Goal: Task Accomplishment & Management: Complete application form

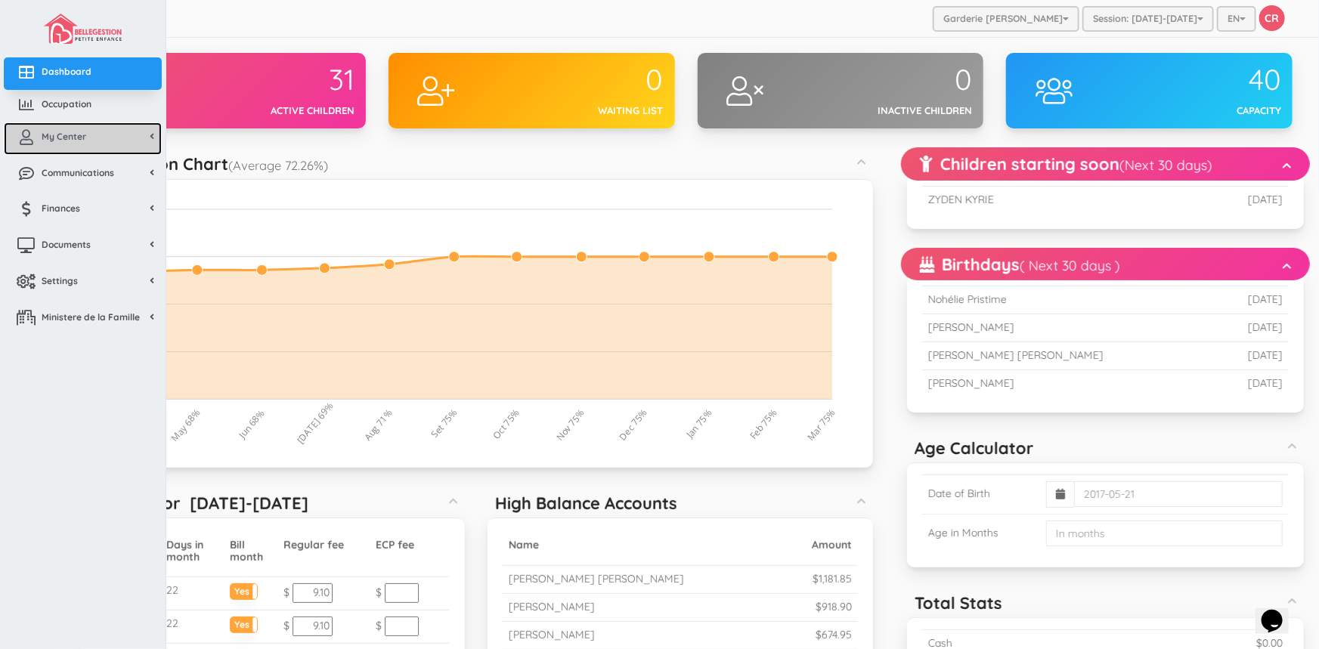
click at [75, 144] on link "My Center" at bounding box center [83, 138] width 158 height 33
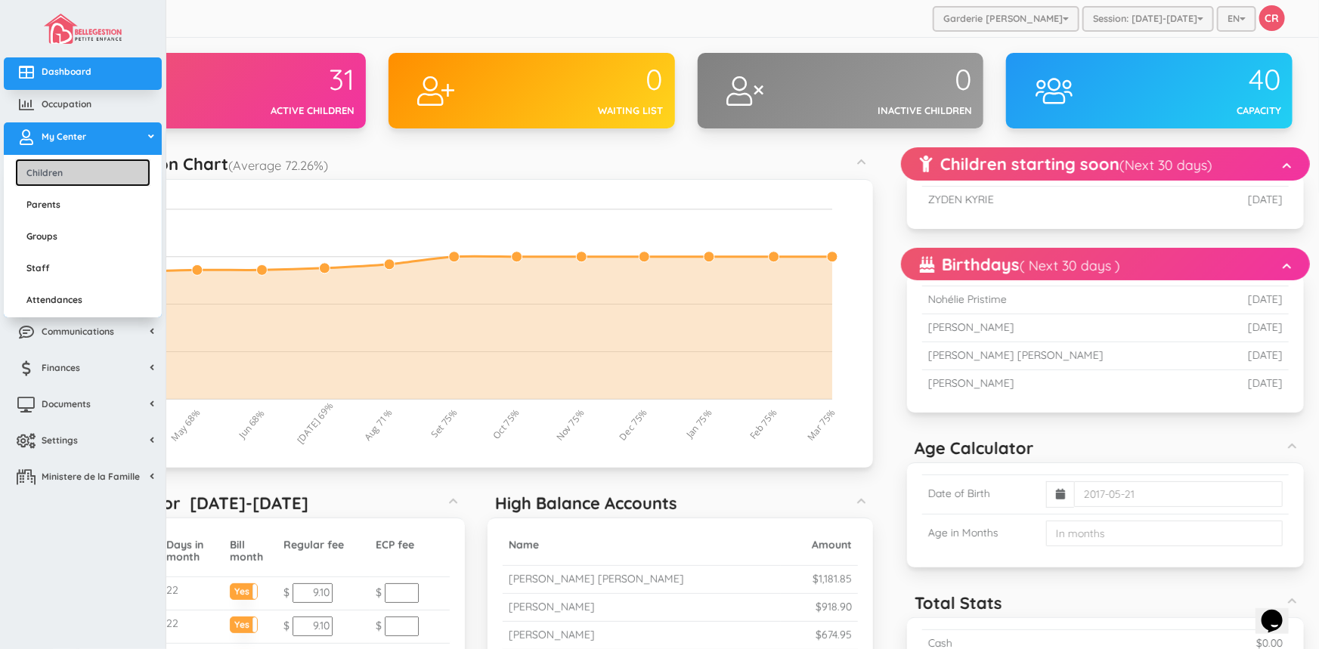
click at [67, 166] on link "Children" at bounding box center [82, 173] width 135 height 28
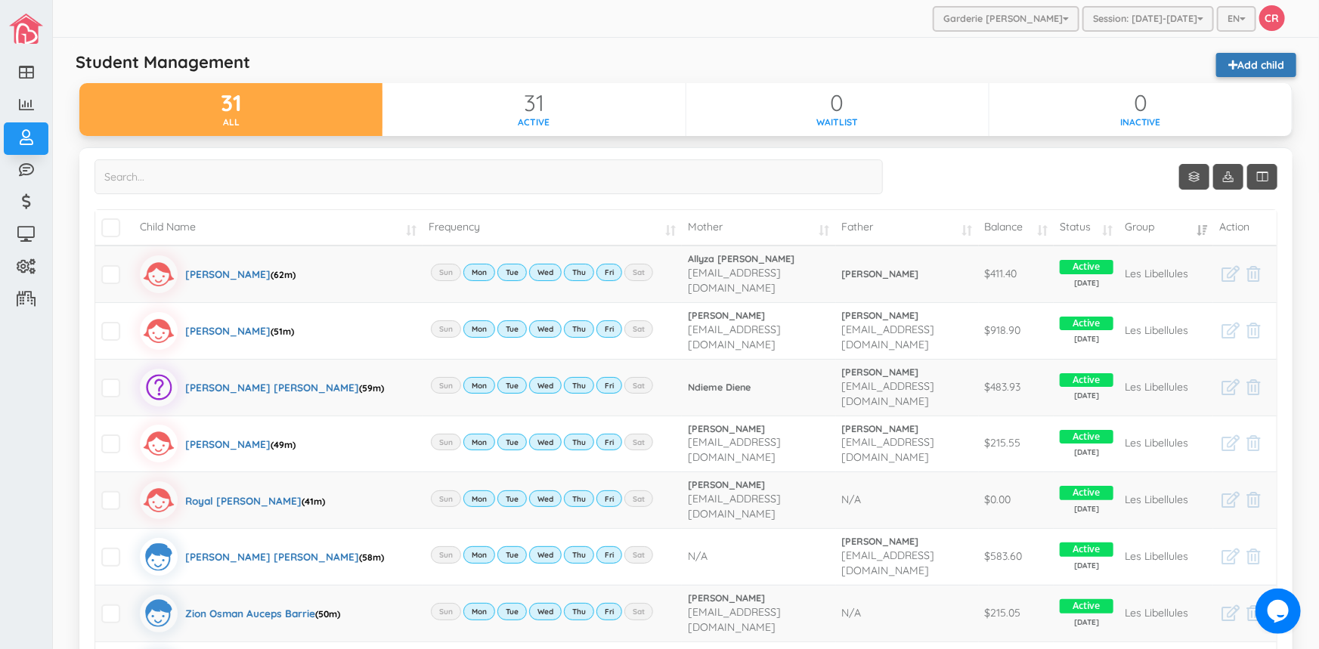
click at [1269, 68] on link "Add child" at bounding box center [1256, 65] width 80 height 24
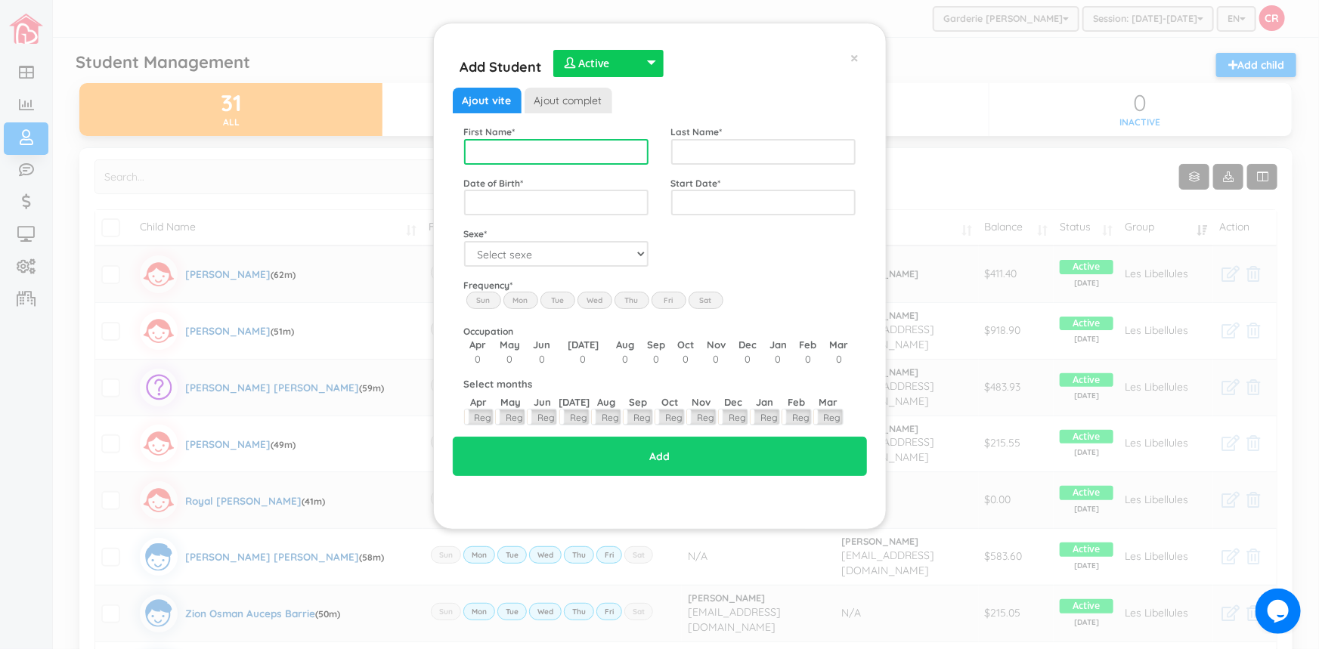
click at [485, 147] on input "text" at bounding box center [556, 152] width 184 height 26
type input "[PERSON_NAME]"
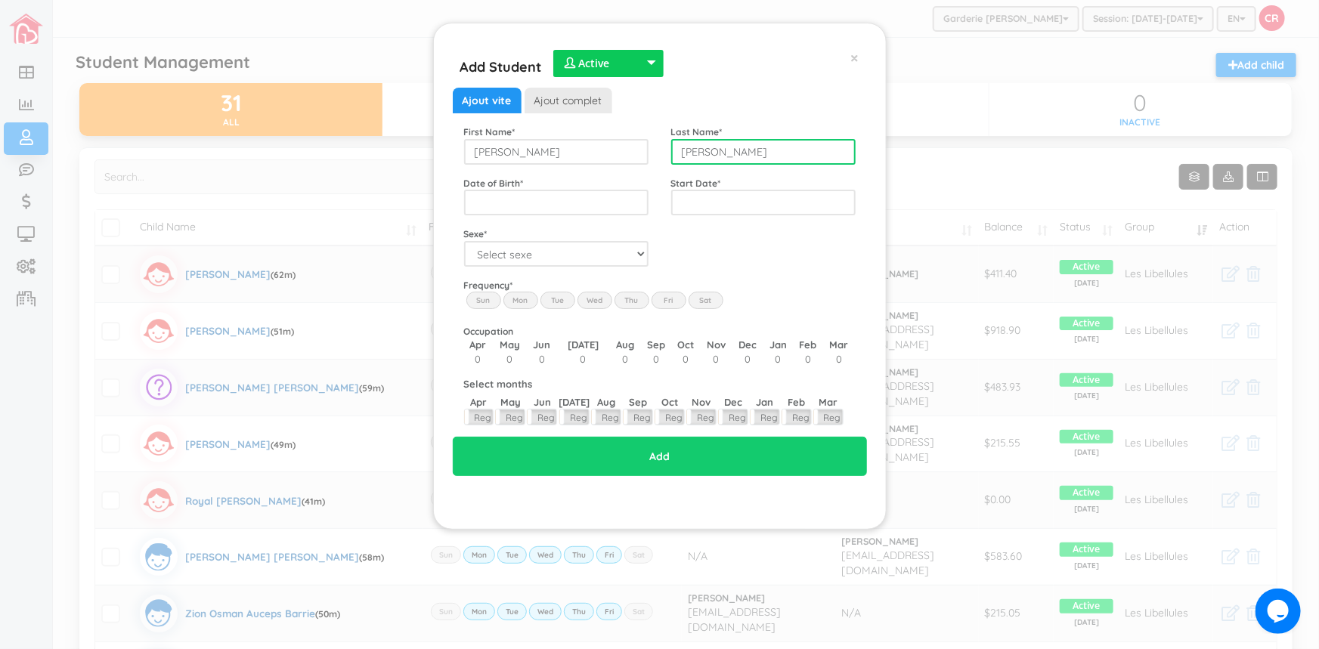
type input "Leonard Soirelus"
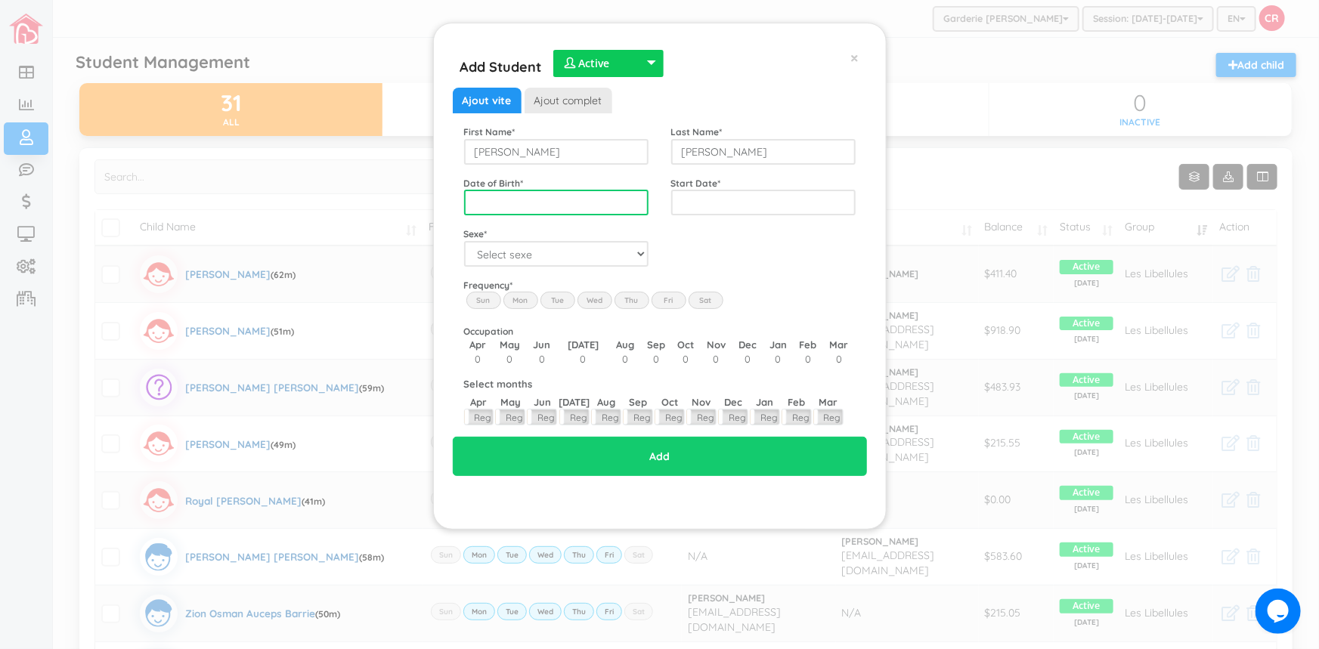
click at [481, 204] on input "text" at bounding box center [556, 203] width 184 height 26
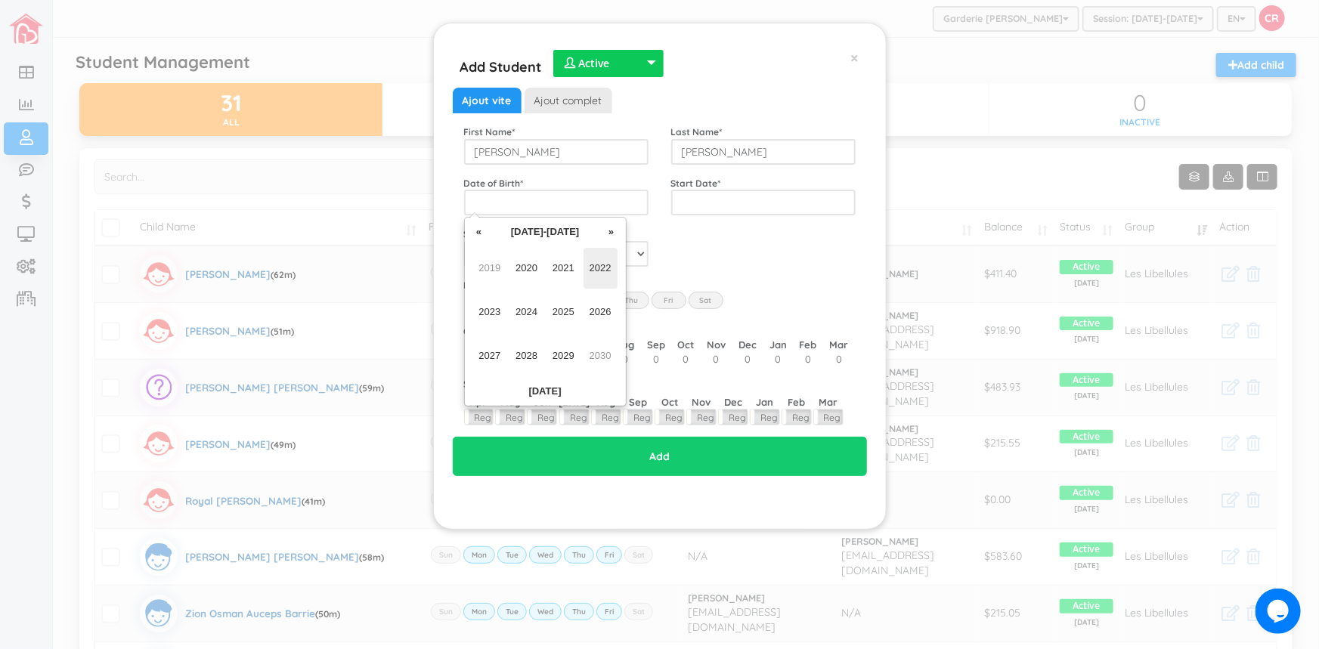
click at [596, 266] on span "2022" at bounding box center [601, 268] width 34 height 41
click at [562, 268] on span "Mar" at bounding box center [564, 268] width 34 height 41
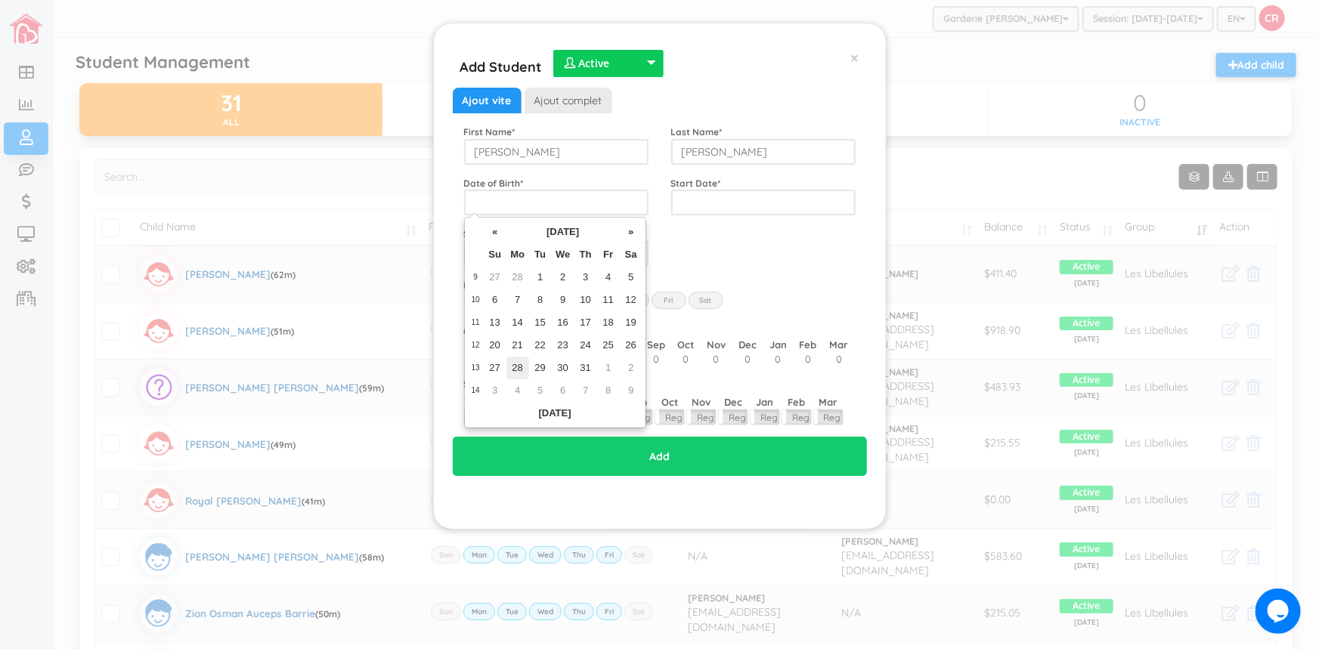
click at [519, 367] on td "28" at bounding box center [517, 368] width 23 height 23
type input "[DATE]"
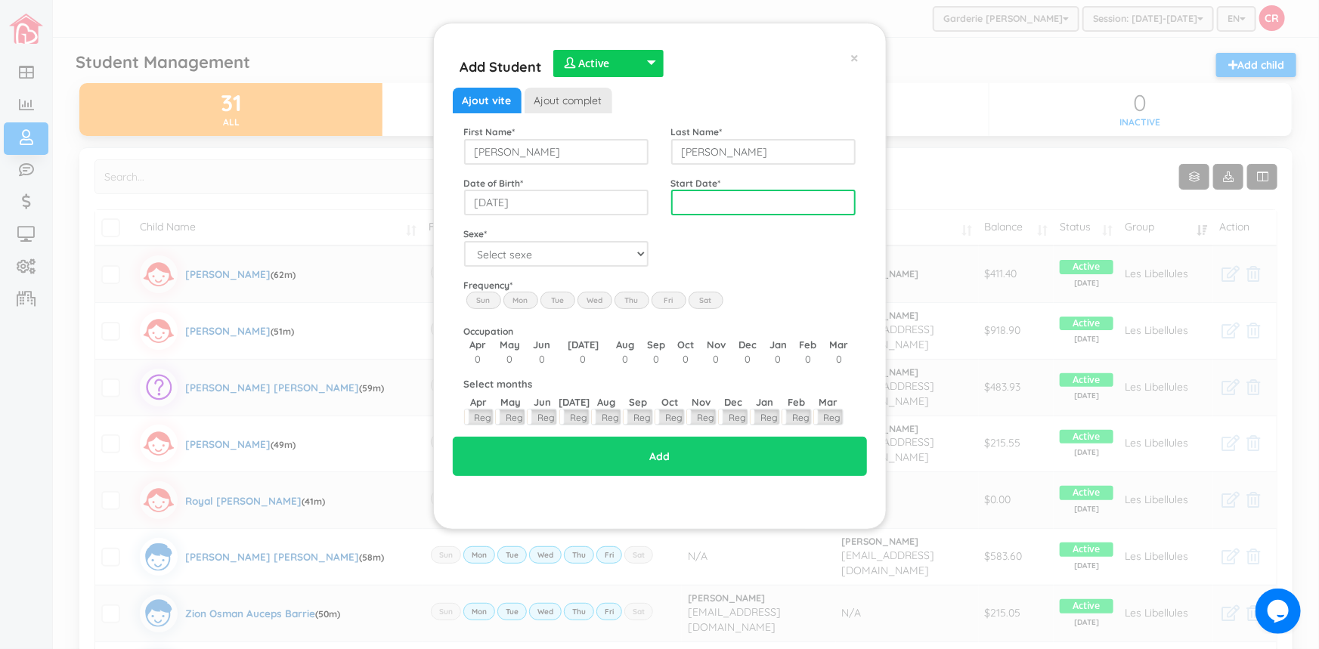
click at [761, 203] on input "text" at bounding box center [763, 203] width 184 height 26
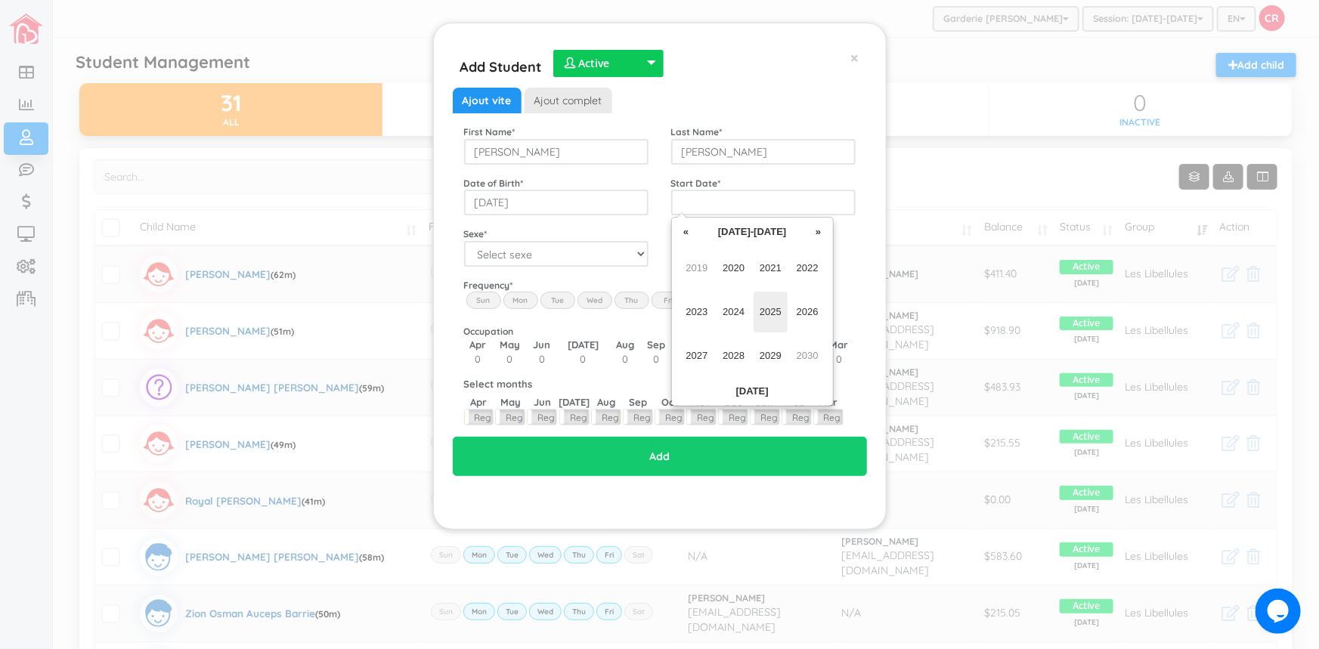
click at [773, 311] on span "2025" at bounding box center [771, 312] width 34 height 41
click at [816, 308] on span "Aug" at bounding box center [808, 312] width 34 height 41
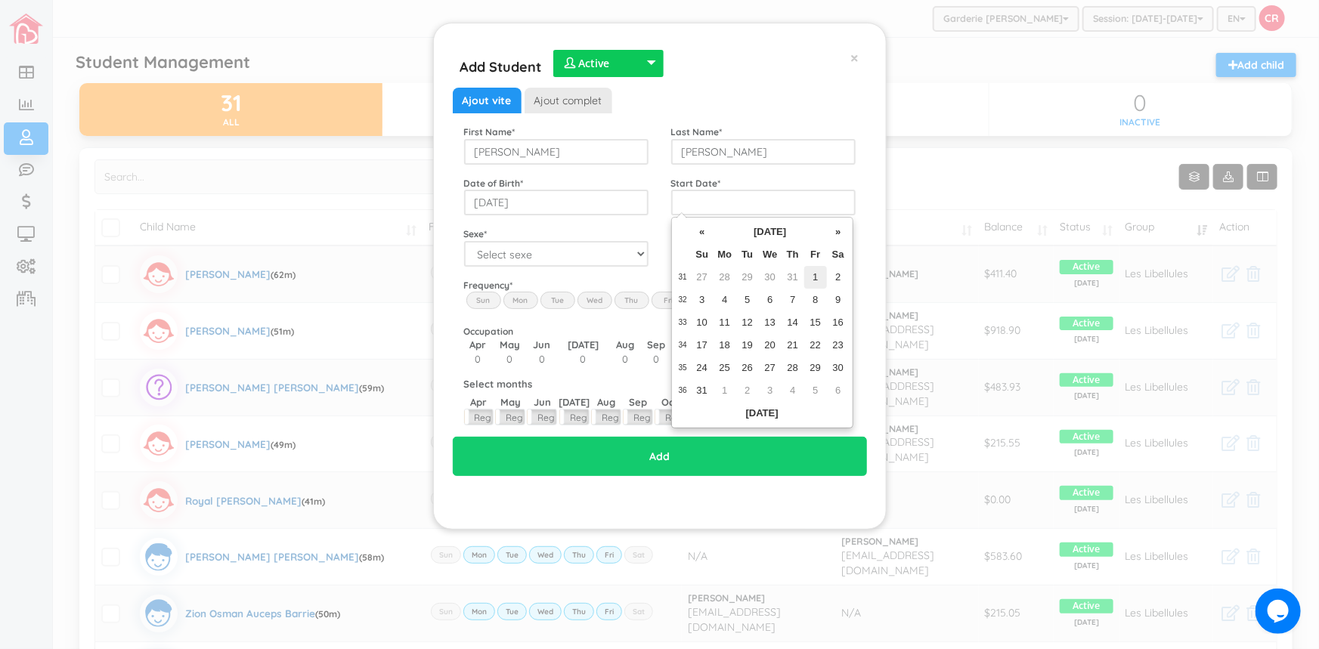
click at [813, 278] on td "1" at bounding box center [815, 277] width 23 height 23
type input "2025-08-01"
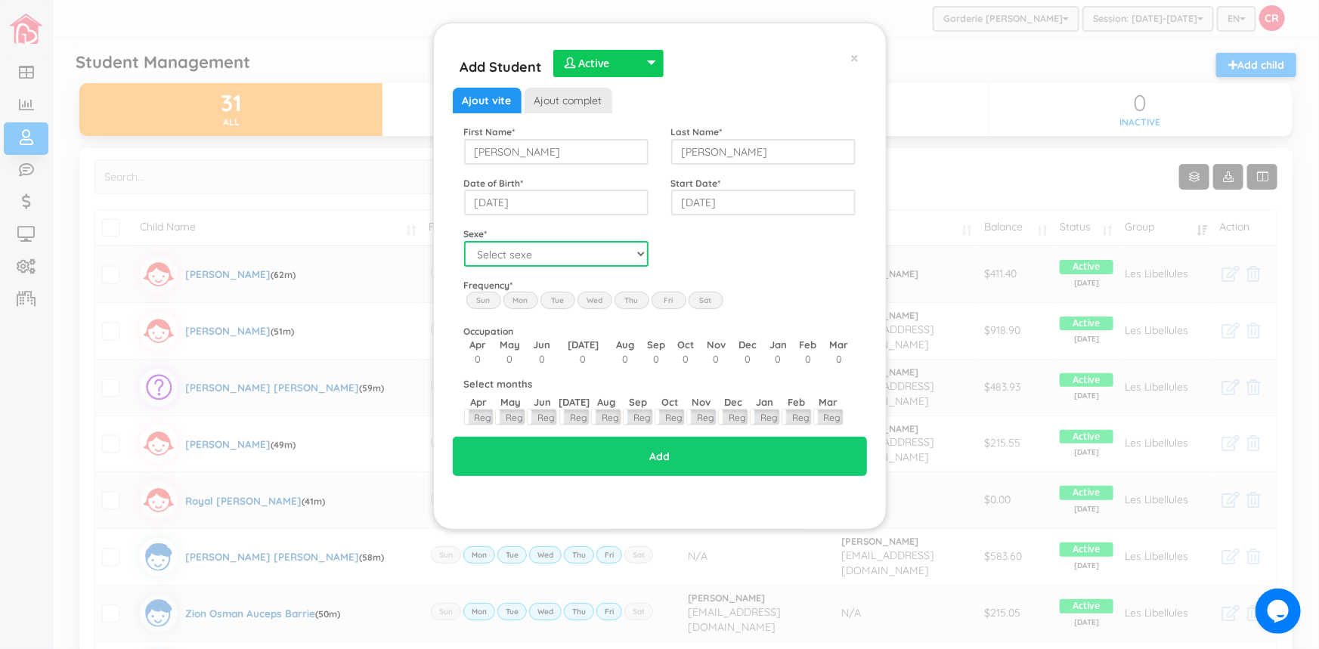
click at [643, 257] on select "Select sexe Boy Girl" at bounding box center [556, 254] width 184 height 26
select select "2"
click at [464, 241] on select "Select sexe Boy Girl" at bounding box center [556, 254] width 184 height 26
click at [522, 300] on label "Mon" at bounding box center [520, 300] width 35 height 17
click at [0, 0] on input "Mon" at bounding box center [0, 0] width 0 height 0
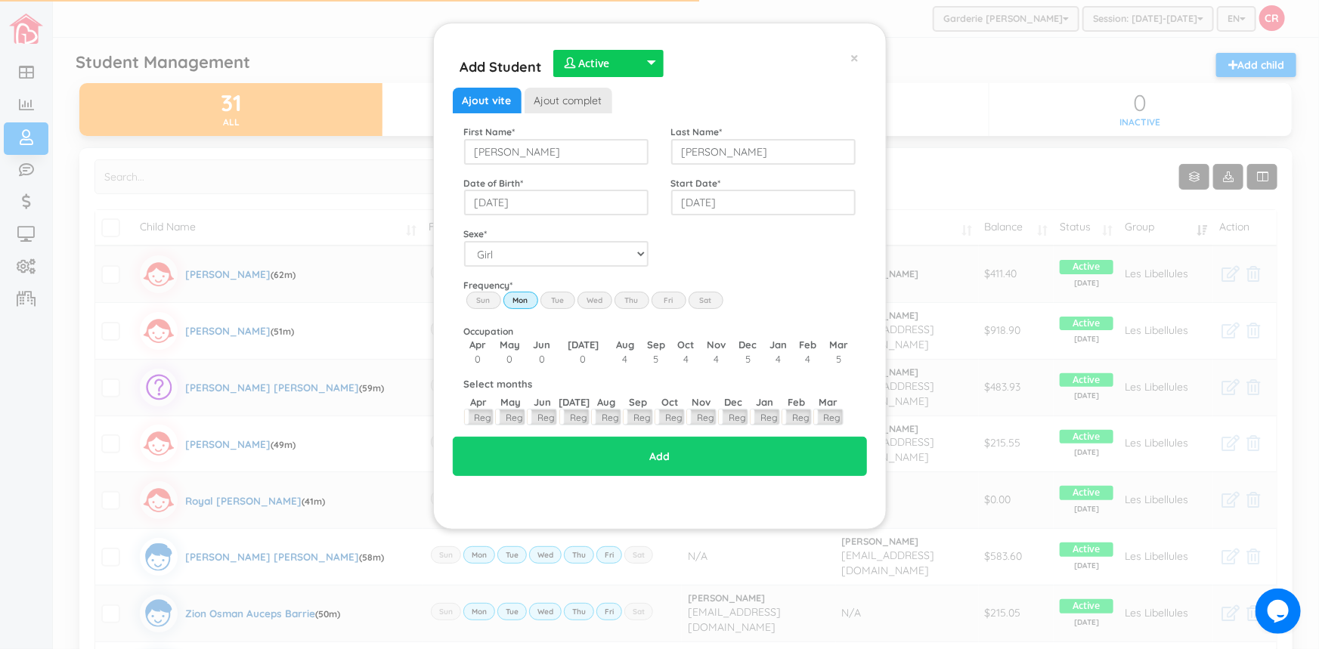
click at [549, 299] on label "Tue" at bounding box center [557, 300] width 35 height 17
click at [0, 0] on input "Tue" at bounding box center [0, 0] width 0 height 0
click at [594, 301] on label "Wed" at bounding box center [595, 300] width 35 height 17
click at [0, 0] on input "Wed" at bounding box center [0, 0] width 0 height 0
click at [627, 297] on label "Thu" at bounding box center [632, 300] width 35 height 17
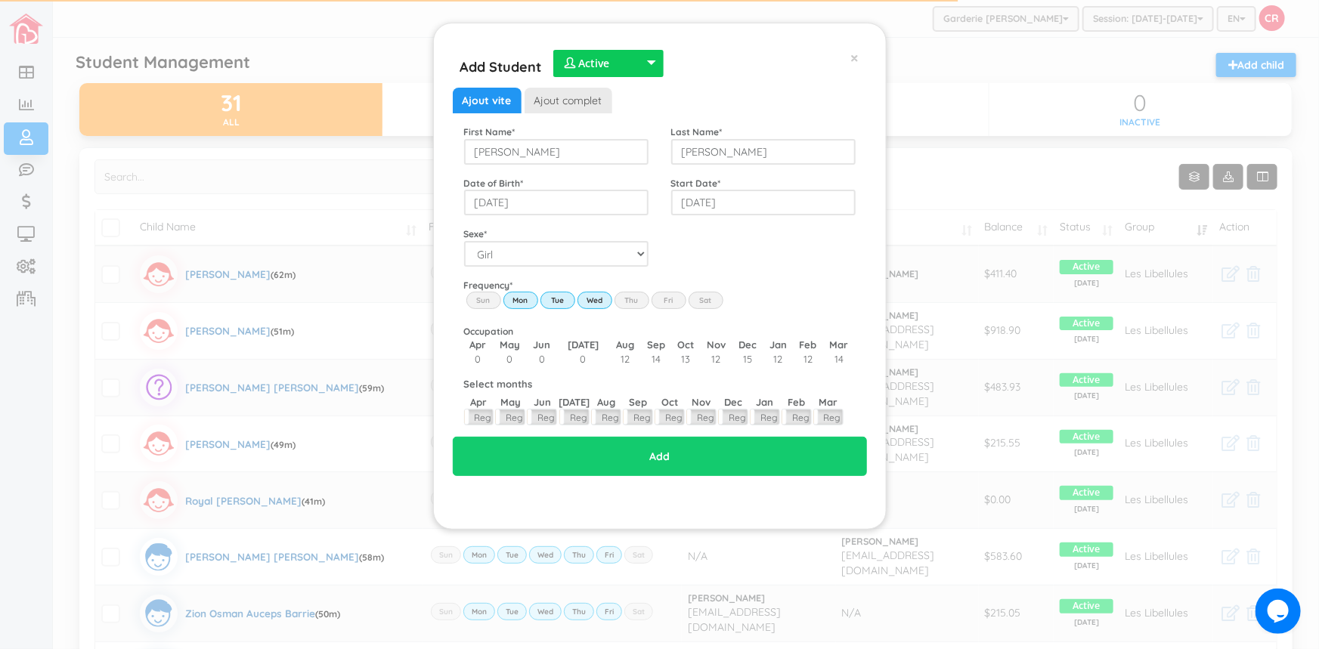
click at [0, 0] on input "Thu" at bounding box center [0, 0] width 0 height 0
click at [670, 297] on label "Fri" at bounding box center [669, 300] width 35 height 17
click at [0, 0] on input "Fri" at bounding box center [0, 0] width 0 height 0
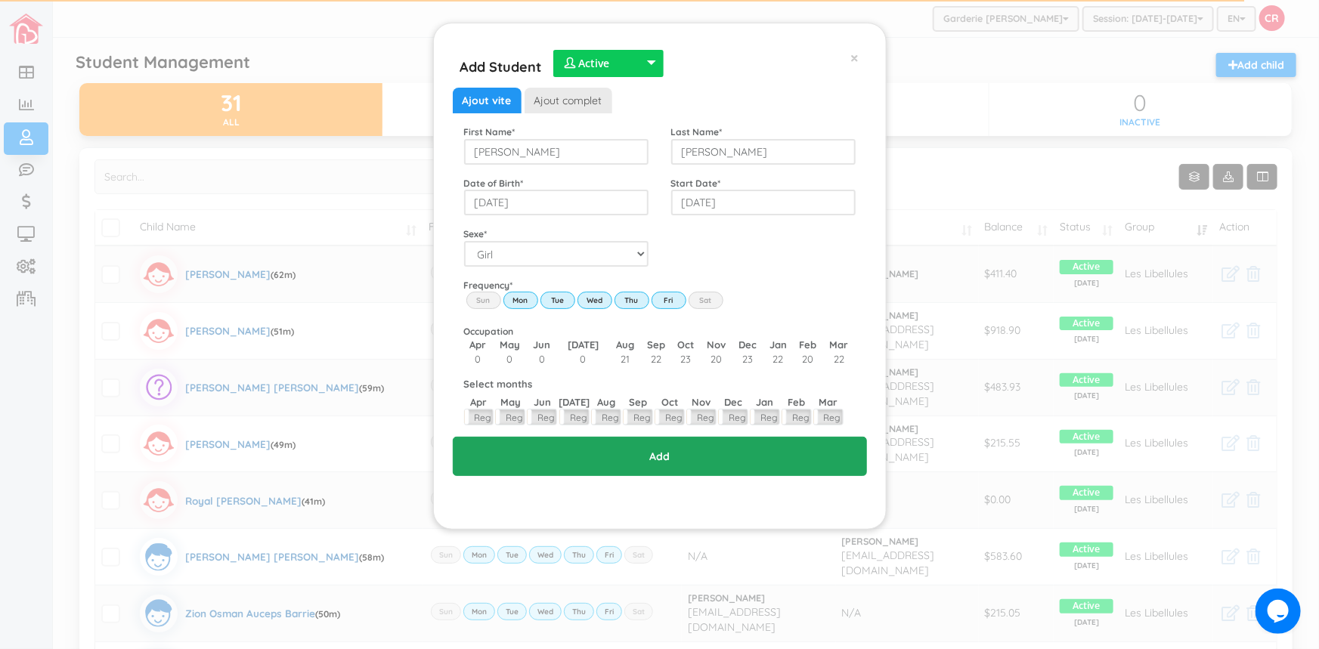
click at [664, 456] on input "Add" at bounding box center [660, 456] width 414 height 39
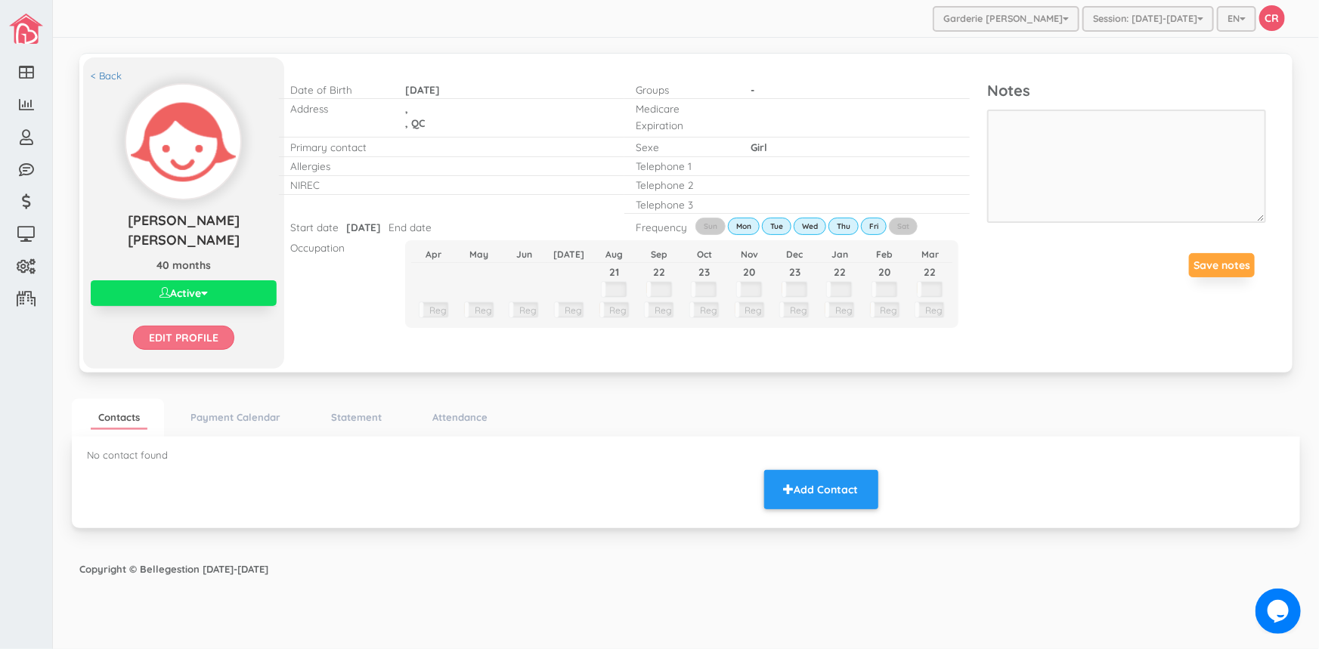
click at [203, 335] on input "Edit profile" at bounding box center [183, 338] width 101 height 24
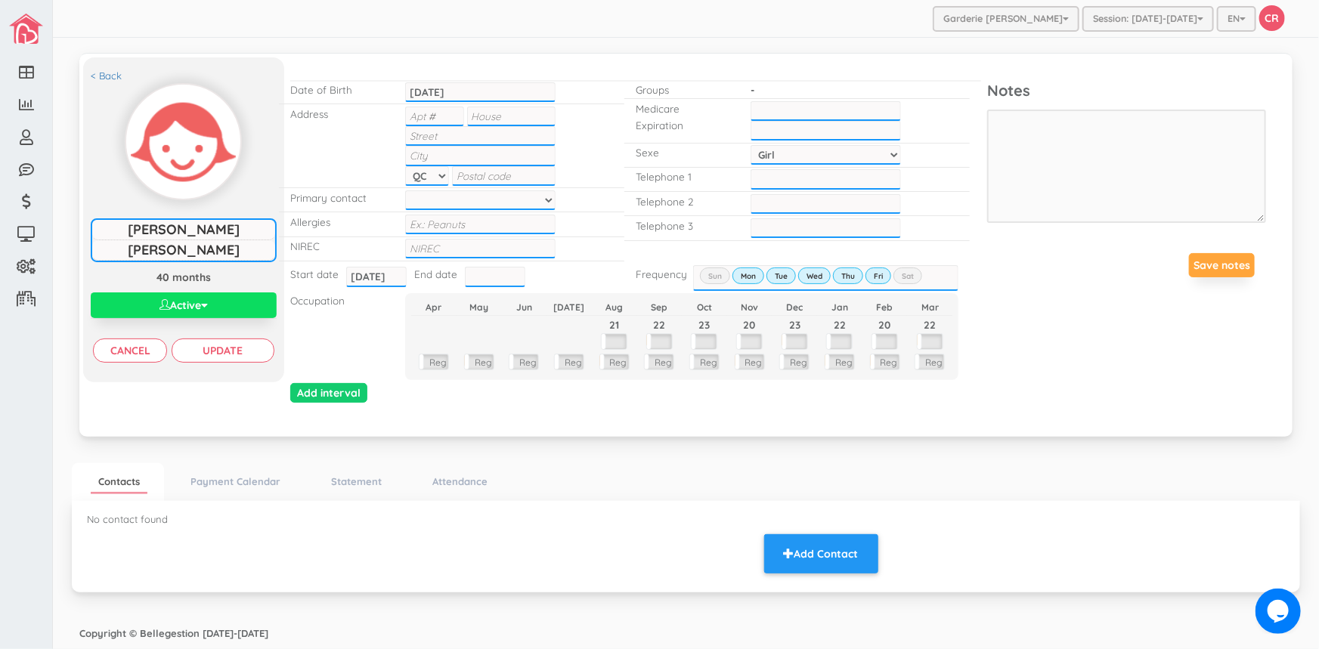
click at [438, 101] on div "2022-03-28 2022-03-28" at bounding box center [480, 91] width 173 height 23
click at [435, 116] on input "text" at bounding box center [434, 117] width 58 height 20
type input "1"
type input "5387"
type input "Ave. Randall"
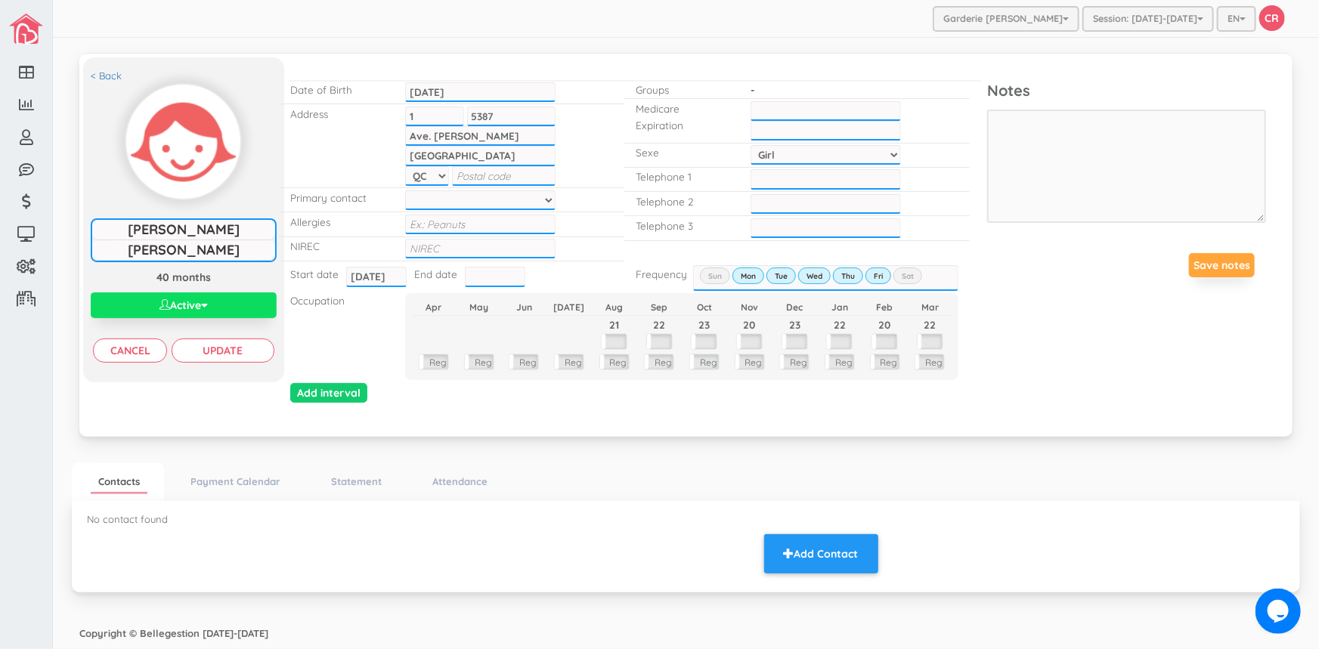
type input "Montreal"
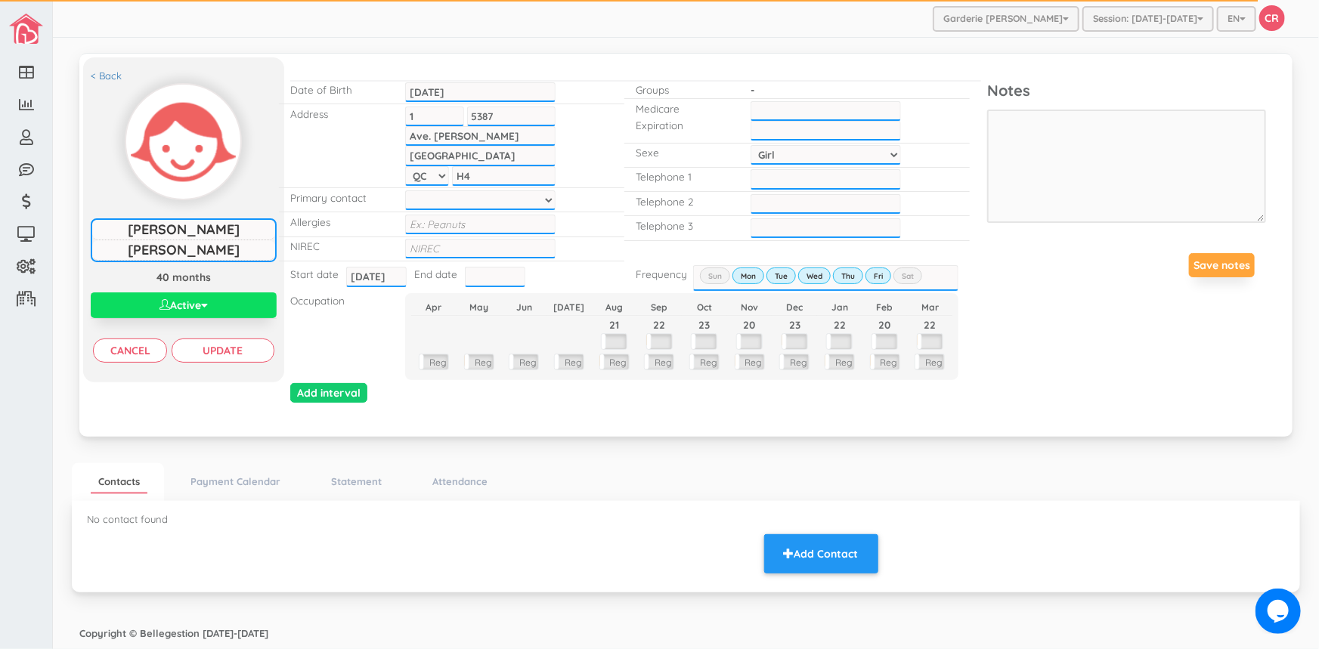
type input "H"
paste input "H4V 2V6"
type input "H4V 2V6"
click at [414, 250] on input "text" at bounding box center [480, 249] width 150 height 20
click at [765, 180] on input "___-___-____" at bounding box center [826, 179] width 150 height 20
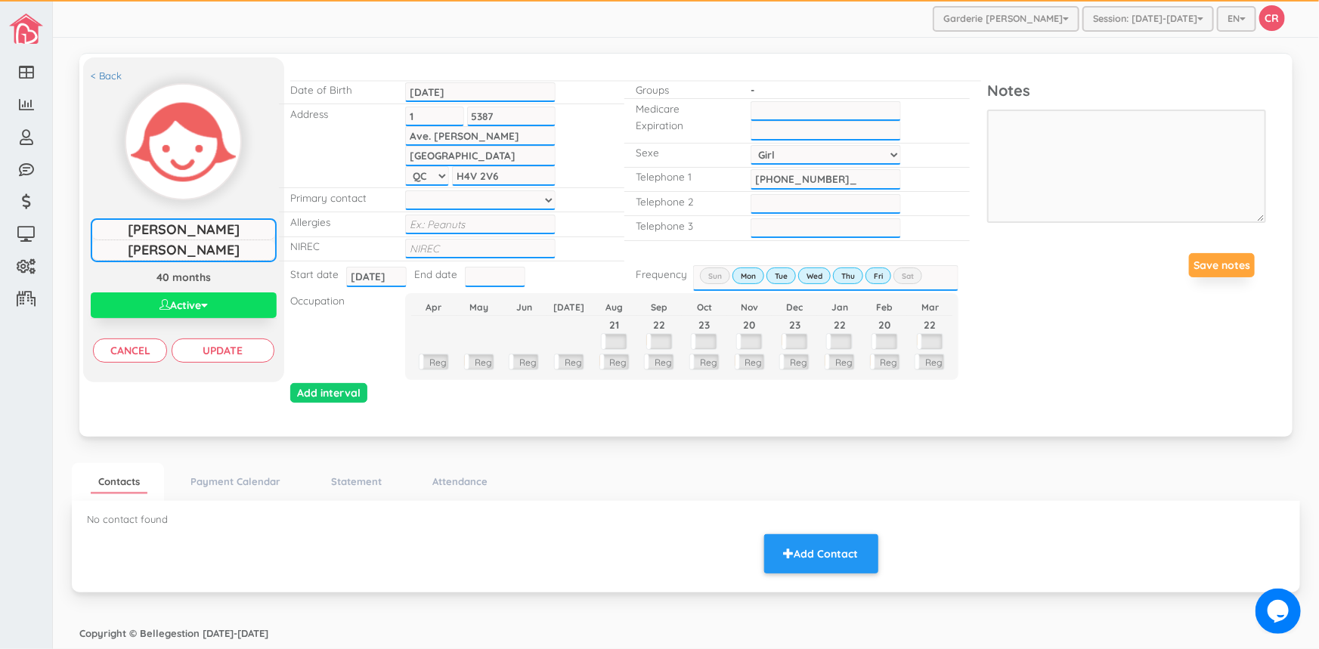
type input "[PHONE_NUMBER]"
click at [249, 352] on input "Update" at bounding box center [223, 351] width 102 height 24
click at [838, 552] on button "Add Contact" at bounding box center [821, 553] width 114 height 39
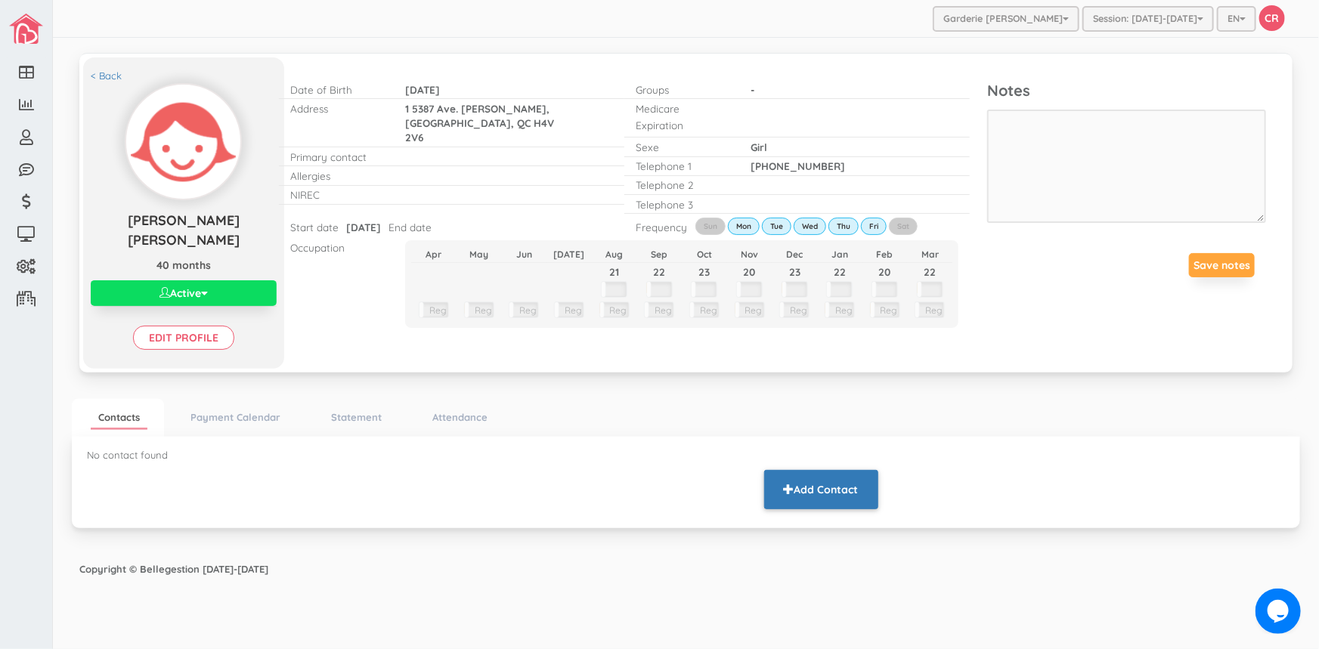
click at [838, 490] on button "Add Contact" at bounding box center [821, 489] width 114 height 39
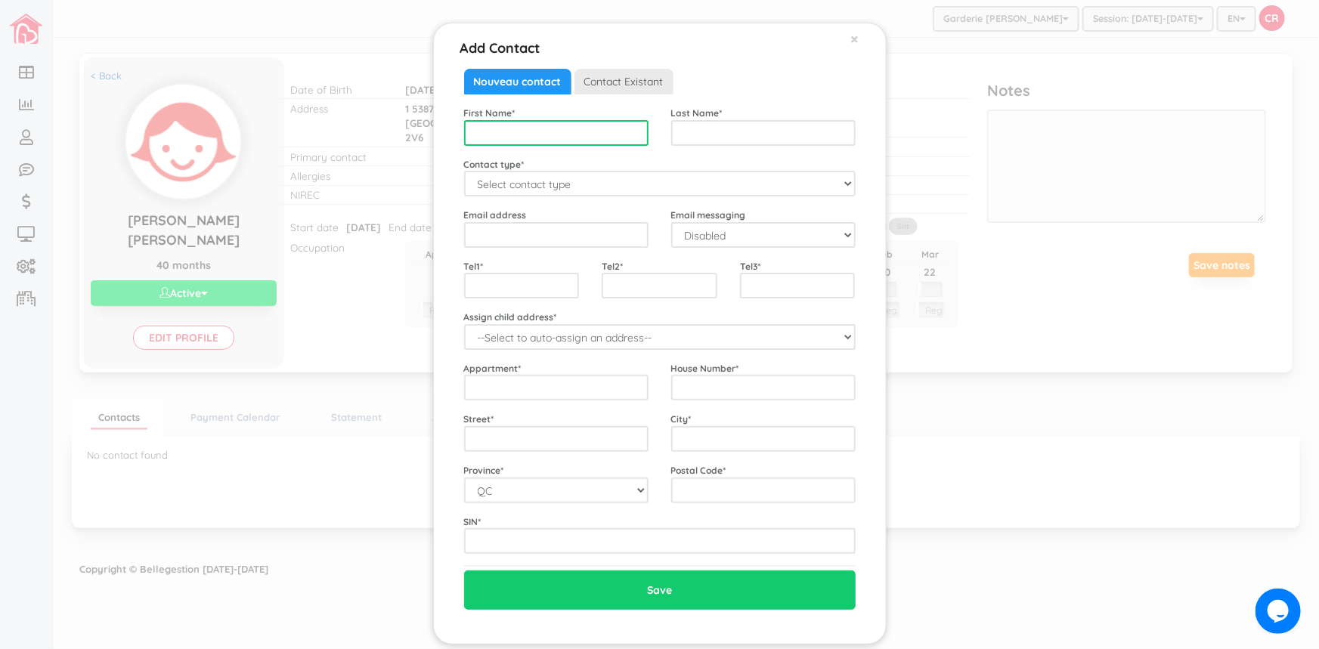
click at [482, 136] on input "text" at bounding box center [556, 133] width 184 height 26
type input "Jovana"
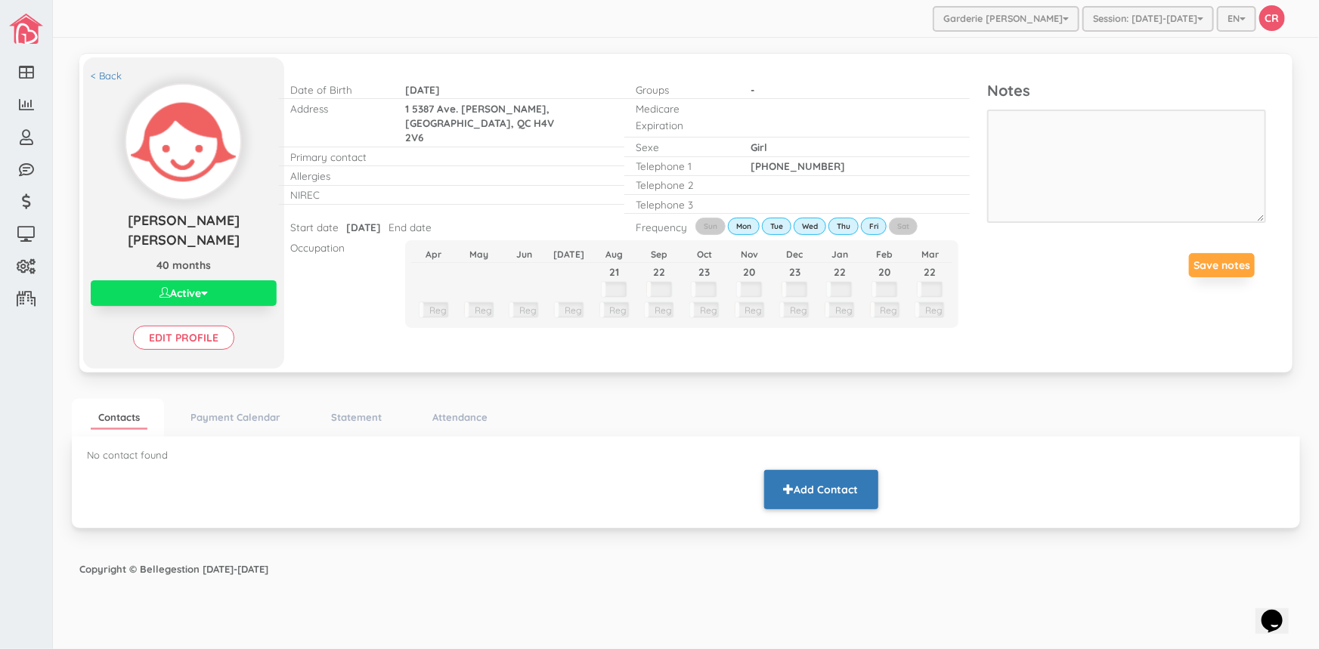
click at [804, 484] on button "Add Contact" at bounding box center [821, 489] width 114 height 39
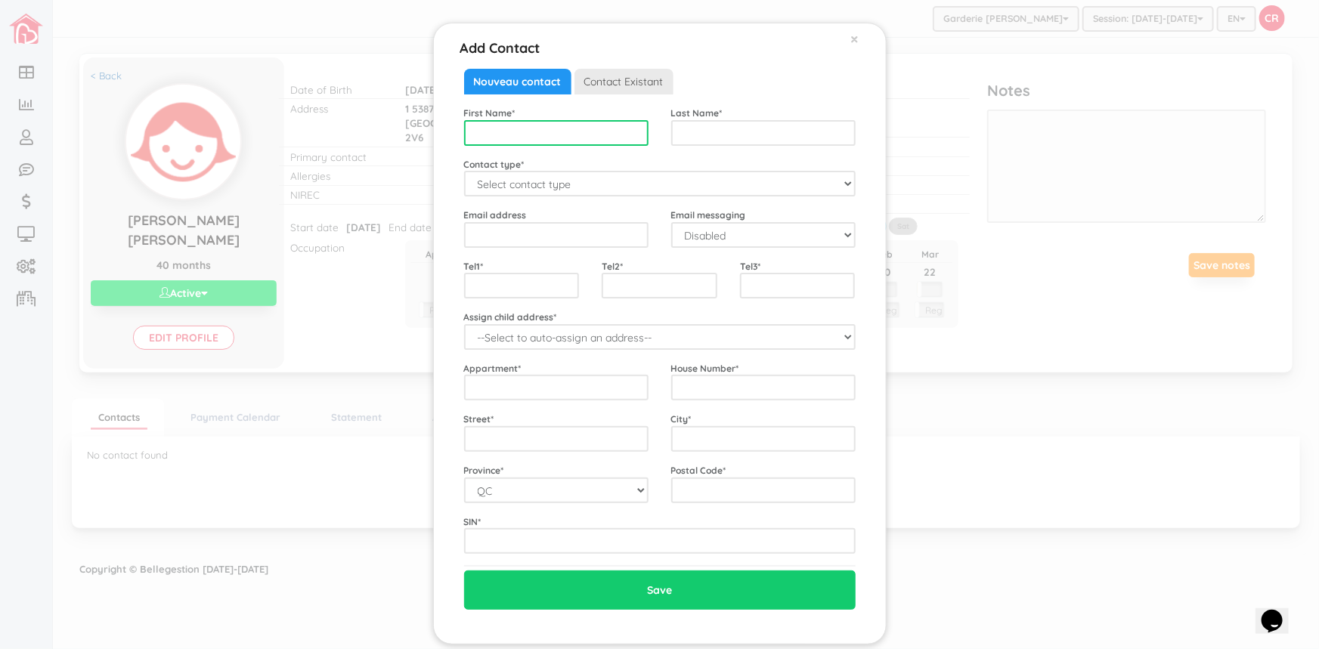
click at [496, 135] on input "text" at bounding box center [556, 133] width 184 height 26
type input "Jovana"
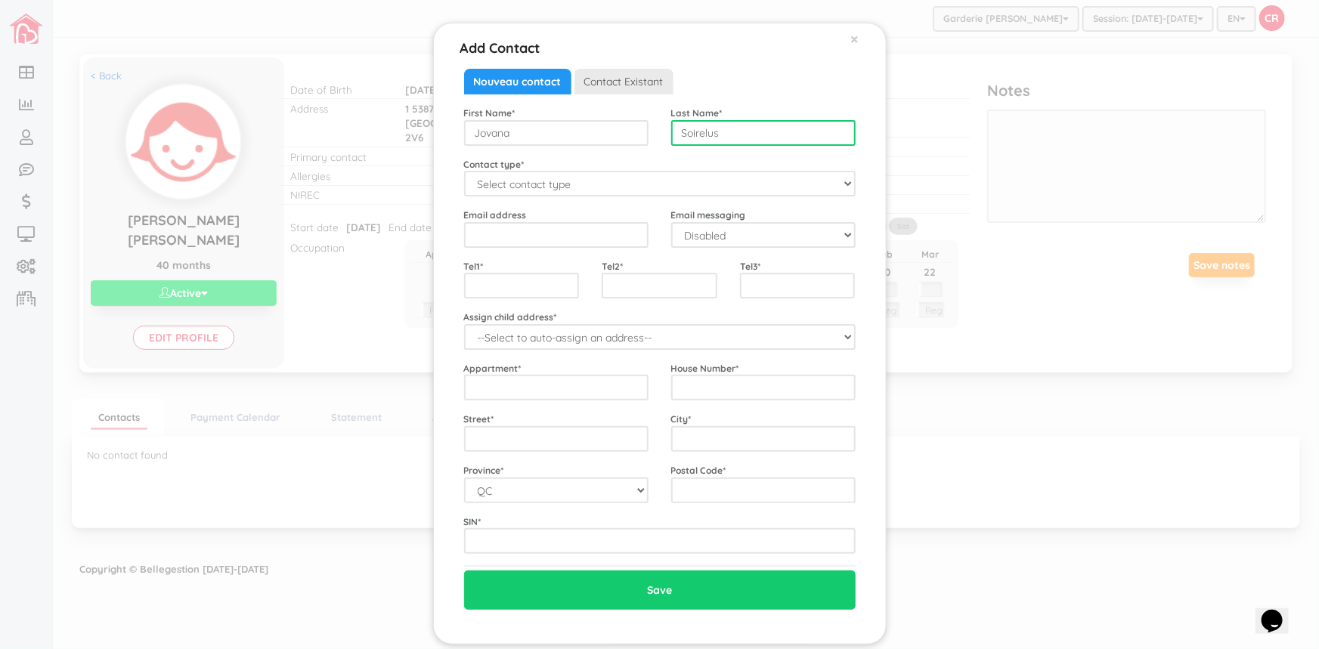
type input "Soirelus"
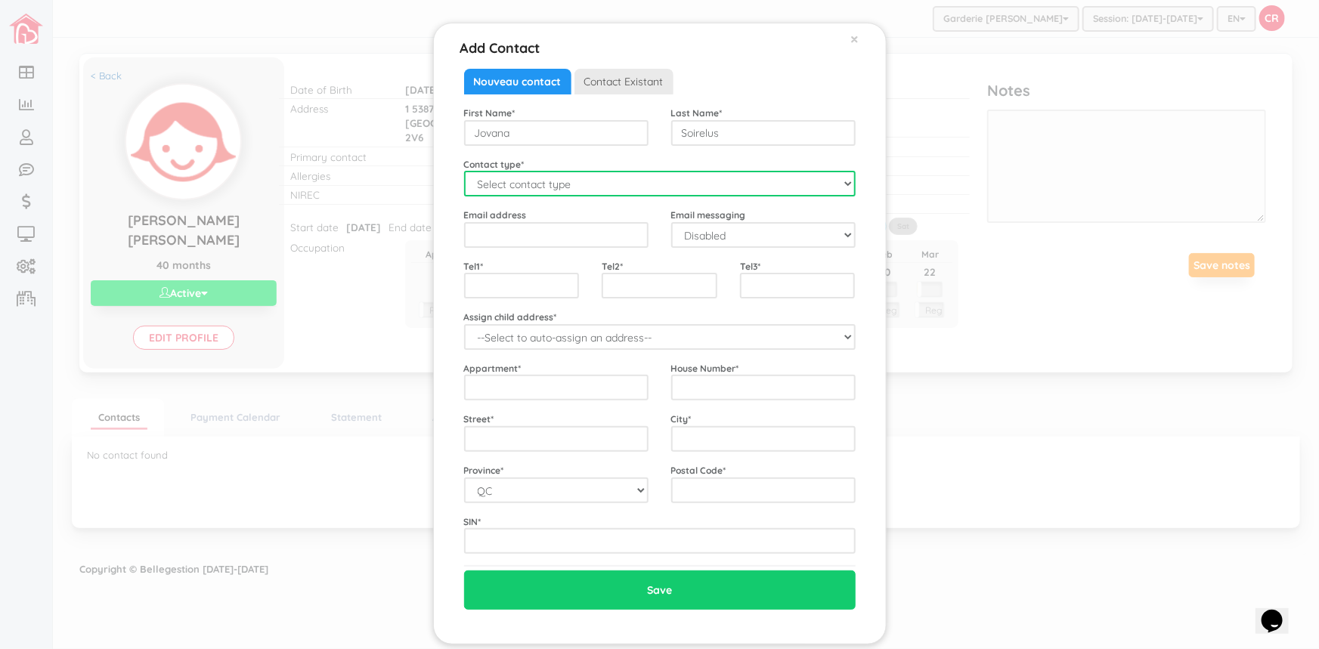
click at [841, 182] on select "Select contact type Mother Father Emergency" at bounding box center [660, 184] width 392 height 26
select select "Mother"
click at [464, 171] on select "Select contact type Mother Father Emergency" at bounding box center [660, 184] width 392 height 26
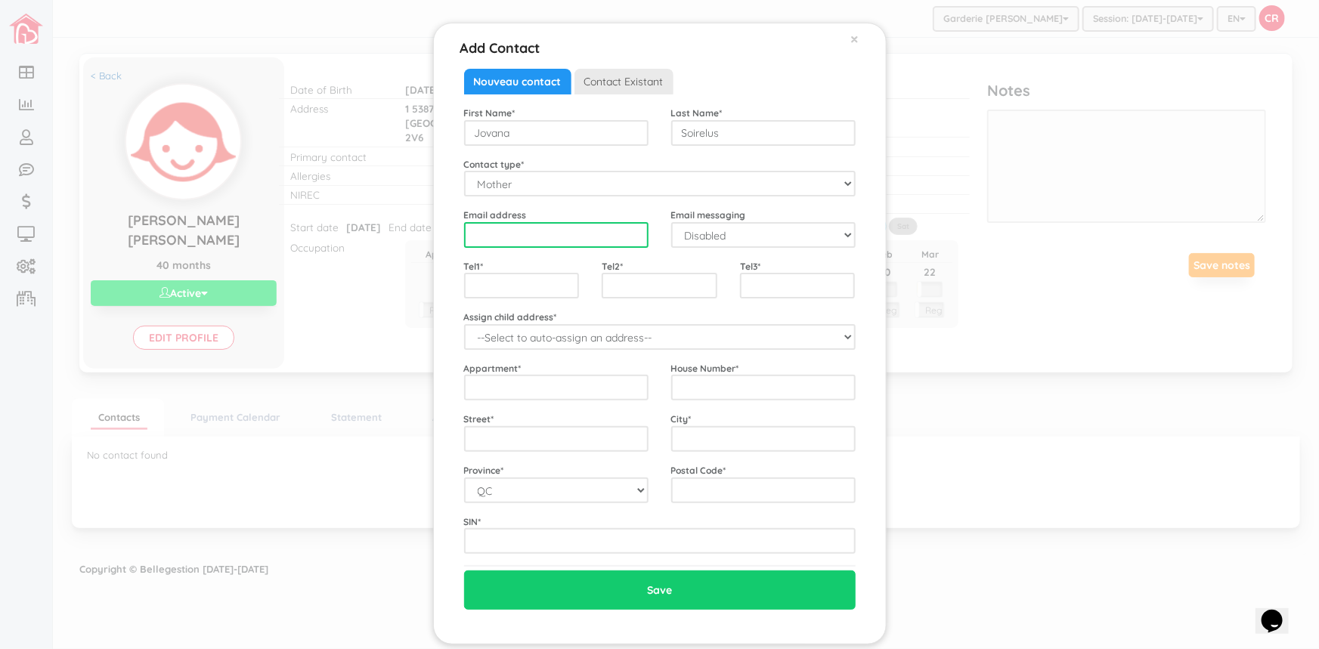
click at [470, 236] on input "email" at bounding box center [556, 235] width 184 height 26
click at [512, 230] on input "email" at bounding box center [556, 235] width 184 height 26
type input "soirelusjovana96@gmail.com"
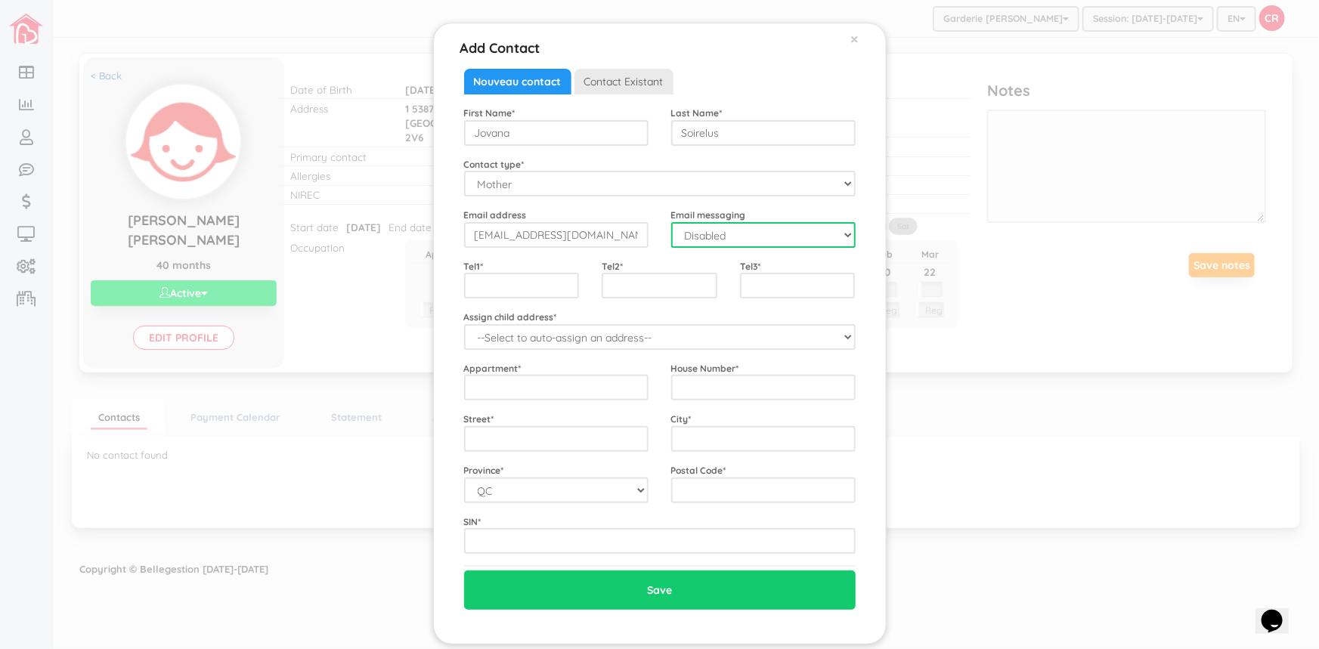
click at [845, 231] on select "Disabled Enabled" at bounding box center [763, 235] width 184 height 26
select select "1"
click at [671, 222] on select "Disabled Enabled" at bounding box center [763, 235] width 184 height 26
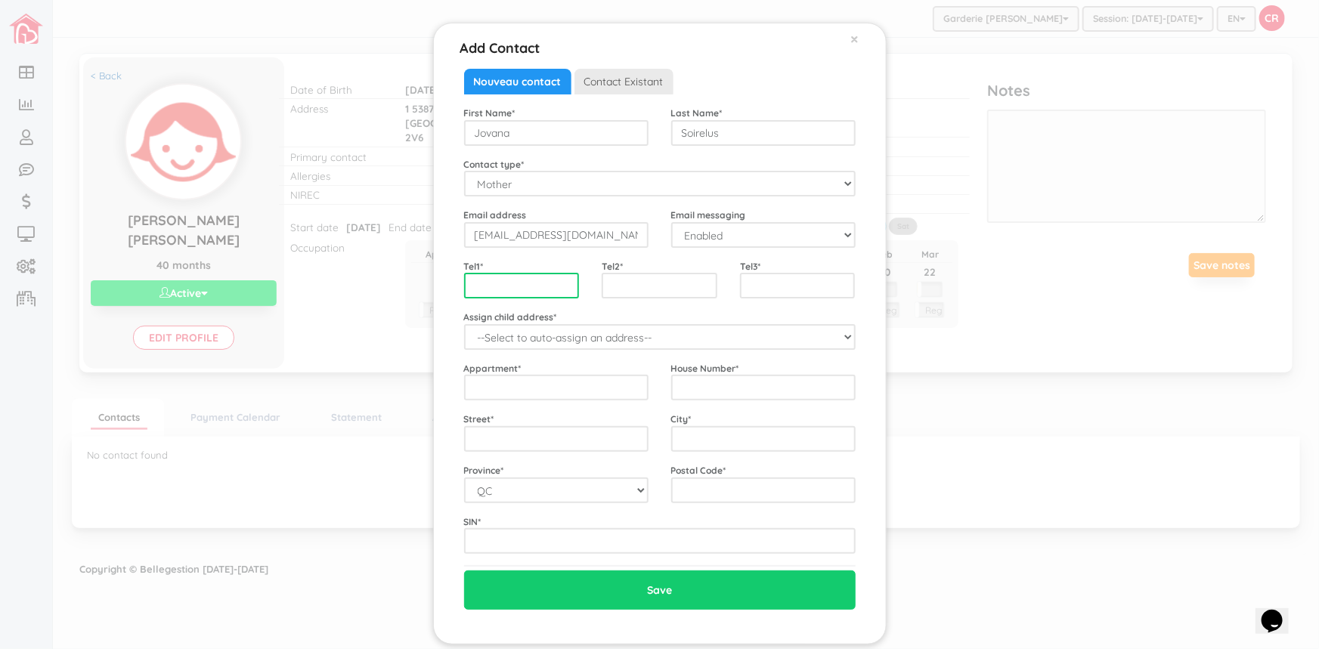
click at [468, 283] on input "text" at bounding box center [522, 286] width 116 height 26
type input "4389883714"
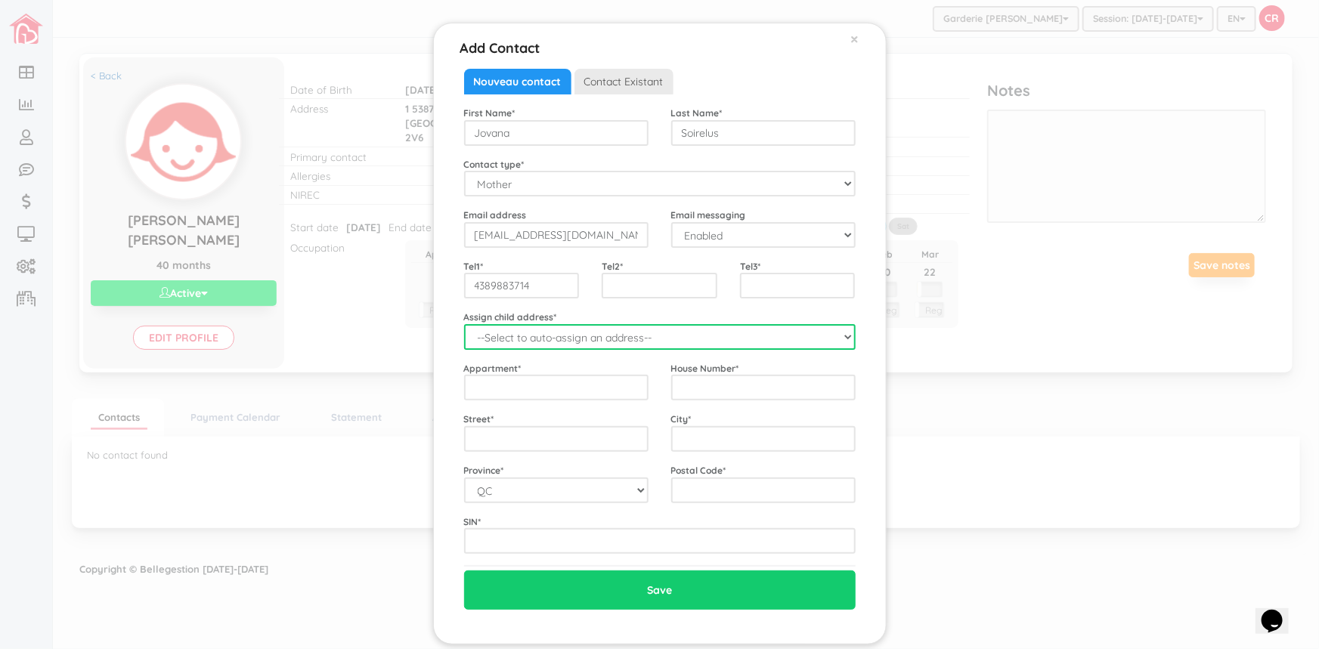
click at [836, 335] on select "--Select to auto-assign an address-- Nia Analisha (1 5387 Ave. Randall, Montrea…" at bounding box center [660, 337] width 392 height 26
select select "2233"
click at [464, 324] on select "--Select to auto-assign an address-- Nia Analisha (1 5387 Ave. Randall, Montrea…" at bounding box center [660, 337] width 392 height 26
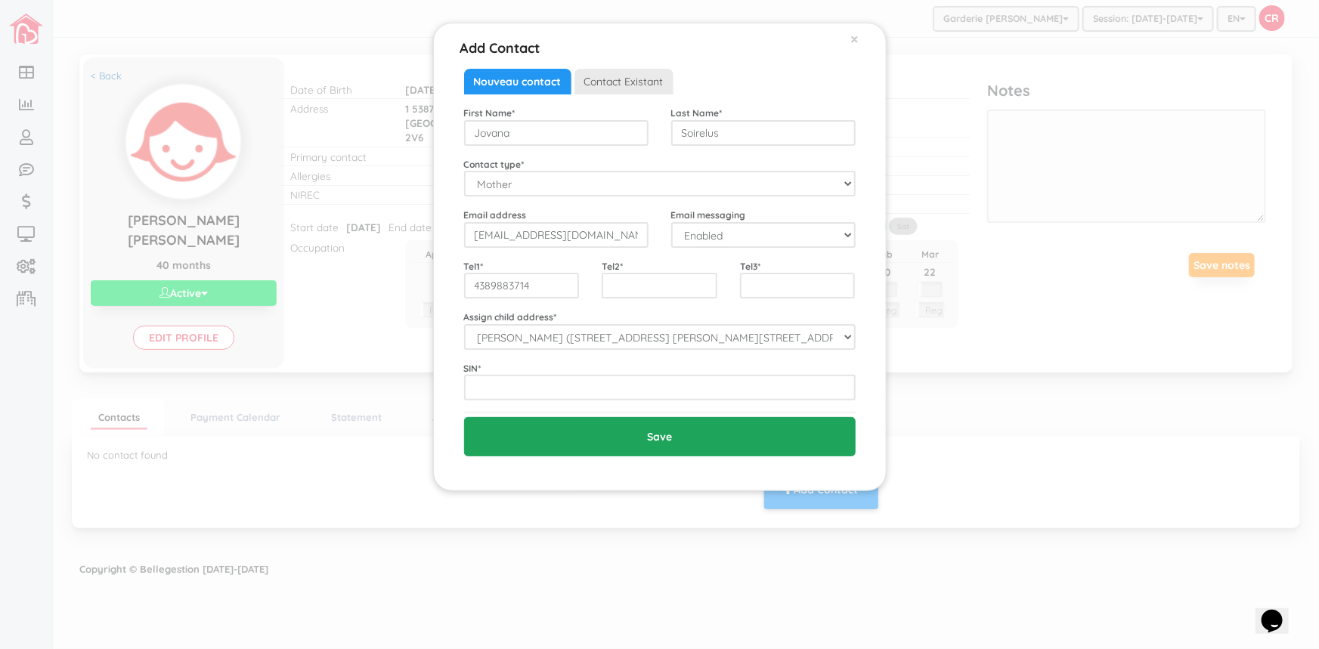
click at [658, 433] on input "Save" at bounding box center [660, 436] width 392 height 39
